Goal: Task Accomplishment & Management: Manage account settings

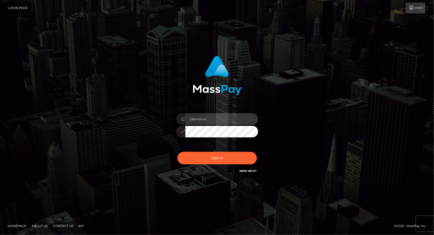
type input "dat.rush"
click at [202, 124] on input "dat.rush" at bounding box center [221, 119] width 73 height 12
click at [196, 151] on div "Sign in Need Help?" at bounding box center [217, 159] width 90 height 23
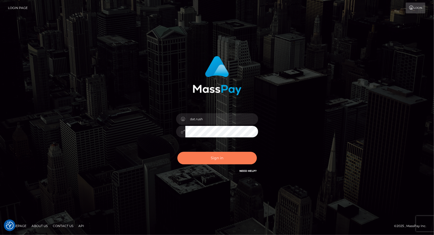
click at [195, 156] on button "Sign in" at bounding box center [216, 158] width 79 height 13
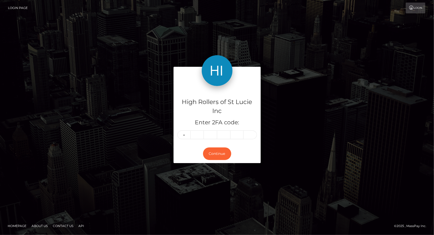
type input "4"
type input "5"
type input "6"
type input "3"
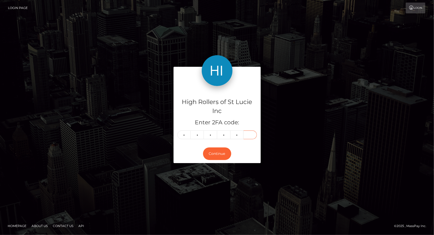
type input "2"
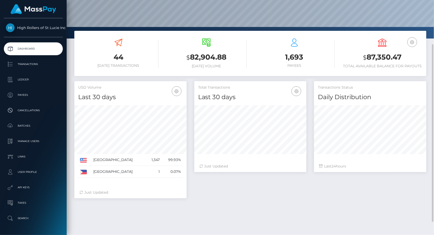
scroll to position [60, 0]
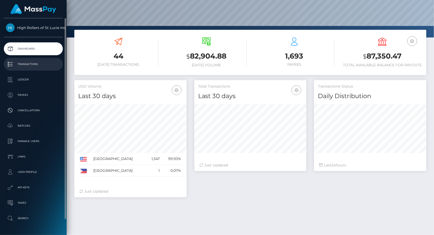
click at [44, 64] on p "Transactions" at bounding box center [33, 64] width 55 height 8
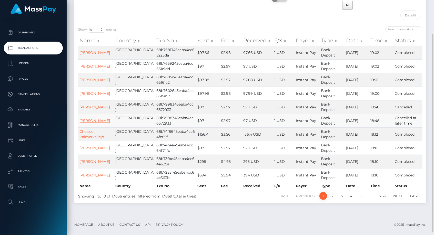
scroll to position [43, 0]
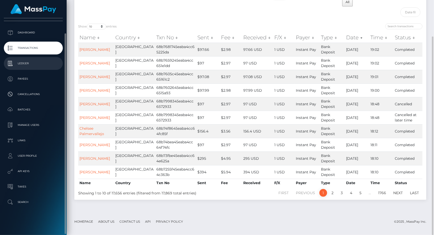
click at [31, 68] on link "Ledger" at bounding box center [33, 63] width 59 height 13
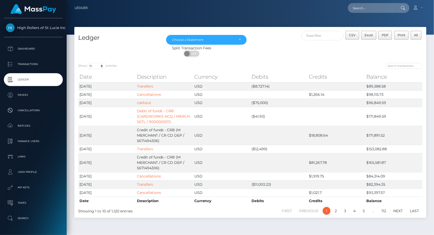
click at [381, 19] on div at bounding box center [250, 17] width 367 height 35
click at [419, 9] on link "Account" at bounding box center [417, 8] width 15 height 11
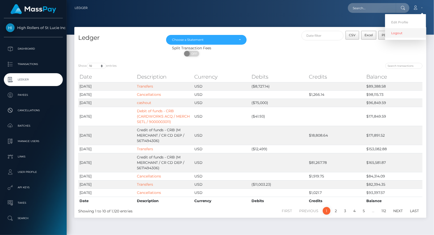
click at [405, 33] on link "Logout" at bounding box center [405, 32] width 41 height 9
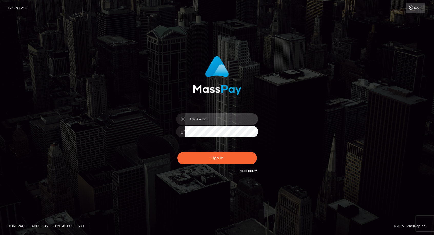
type input "dat.rush"
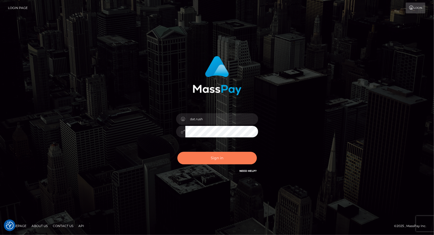
click at [193, 155] on button "Sign in" at bounding box center [216, 158] width 79 height 13
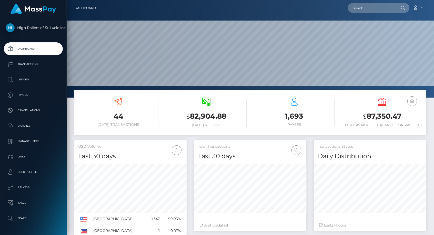
scroll to position [91, 112]
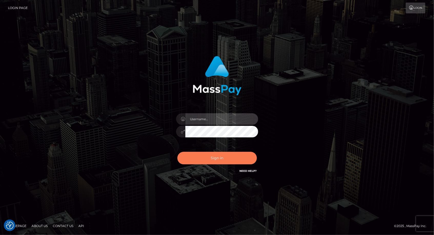
type input "dat.rush"
click at [194, 160] on button "Sign in" at bounding box center [216, 158] width 79 height 13
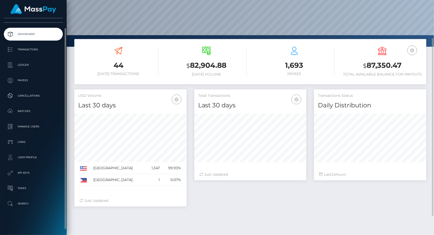
scroll to position [16, 0]
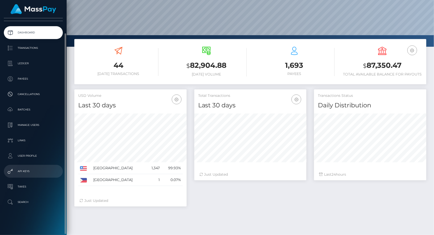
click at [25, 167] on link "API Keys" at bounding box center [33, 171] width 59 height 13
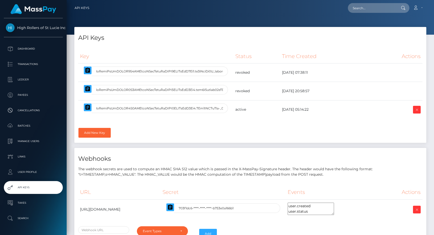
select select
click at [363, 90] on td "[DATE] 20:58:57" at bounding box center [324, 91] width 89 height 18
click at [390, 168] on p "The webhook secrets are used to compute an HMAC SHA 512 value which is passed i…" at bounding box center [250, 171] width 344 height 11
click at [425, 125] on div "Key Status Time Created Actions" at bounding box center [250, 93] width 352 height 97
click at [421, 114] on td at bounding box center [396, 109] width 53 height 18
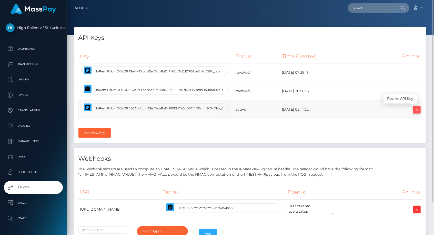
click at [417, 109] on icon at bounding box center [417, 109] width 6 height 6
select select
click at [416, 111] on icon at bounding box center [417, 109] width 6 height 6
select select
click at [416, 107] on icon at bounding box center [417, 109] width 6 height 6
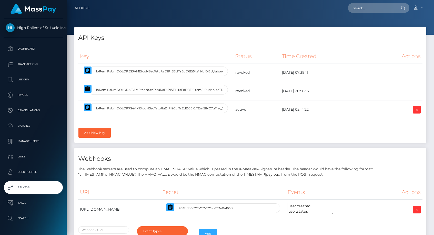
select select
click at [106, 131] on link "Add New Key" at bounding box center [94, 133] width 32 height 10
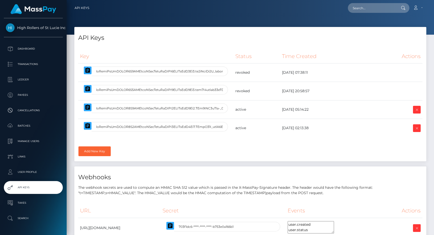
select select
click at [416, 109] on icon at bounding box center [417, 109] width 6 height 6
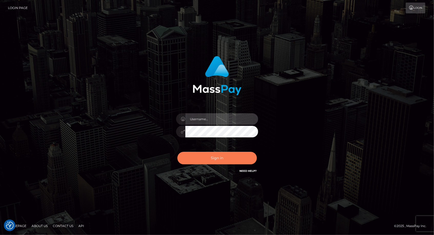
type input "dat.rush"
click at [217, 154] on button "Sign in" at bounding box center [216, 158] width 79 height 13
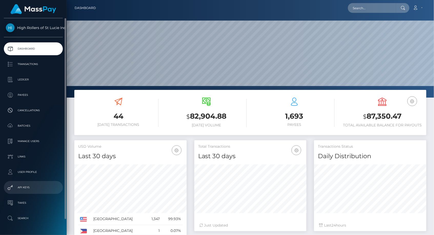
scroll to position [16, 0]
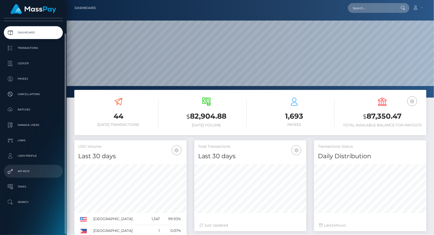
click at [25, 172] on p "API Keys" at bounding box center [33, 171] width 55 height 8
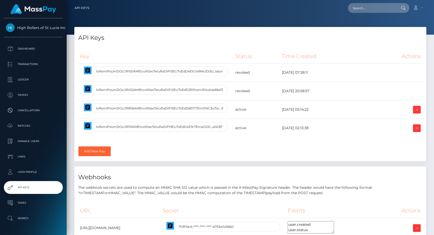
select select
click at [414, 110] on icon at bounding box center [417, 109] width 6 height 6
select select
click at [381, 160] on div "API Keys Key Status Time Created Actions" at bounding box center [251, 147] width 360 height 240
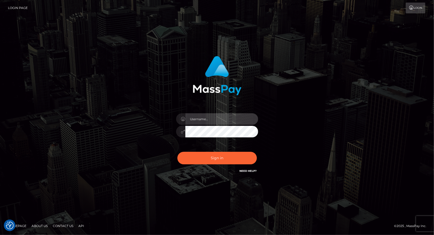
type input "dat.rush"
